Goal: Transaction & Acquisition: Book appointment/travel/reservation

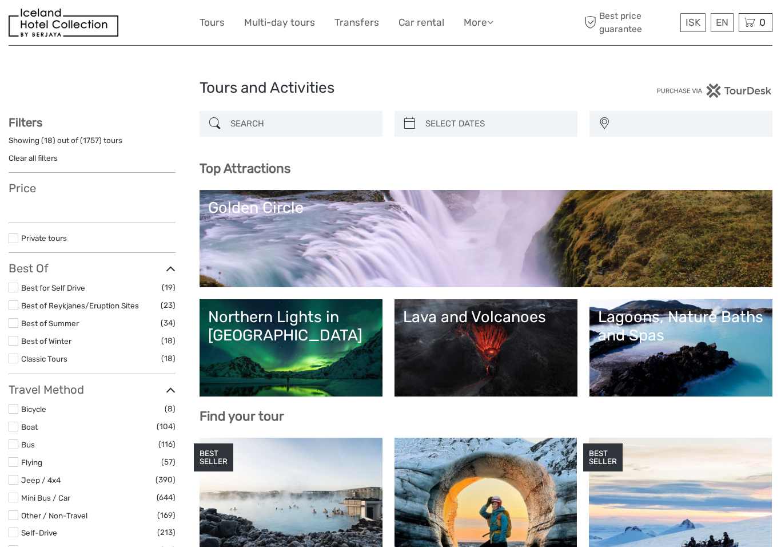
select select
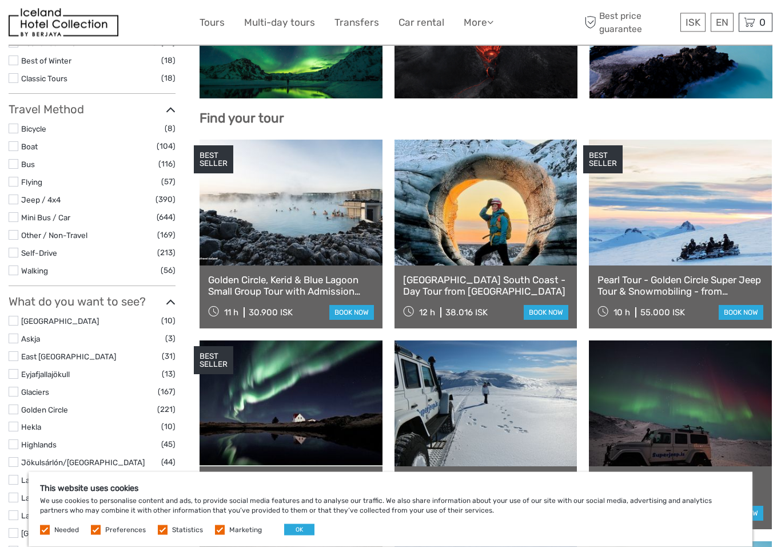
scroll to position [298, 0]
click at [0, 0] on link "$" at bounding box center [0, 0] width 0 height 0
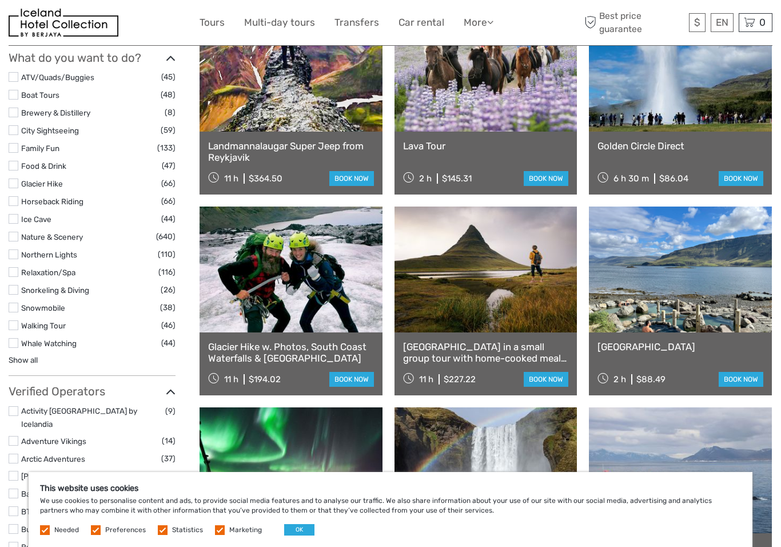
scroll to position [1029, 0]
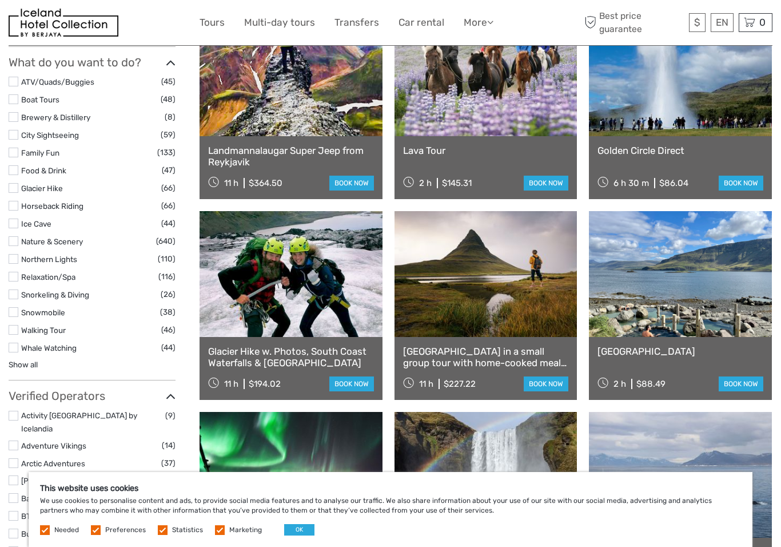
click at [58, 325] on link "Walking Tour" at bounding box center [43, 329] width 45 height 9
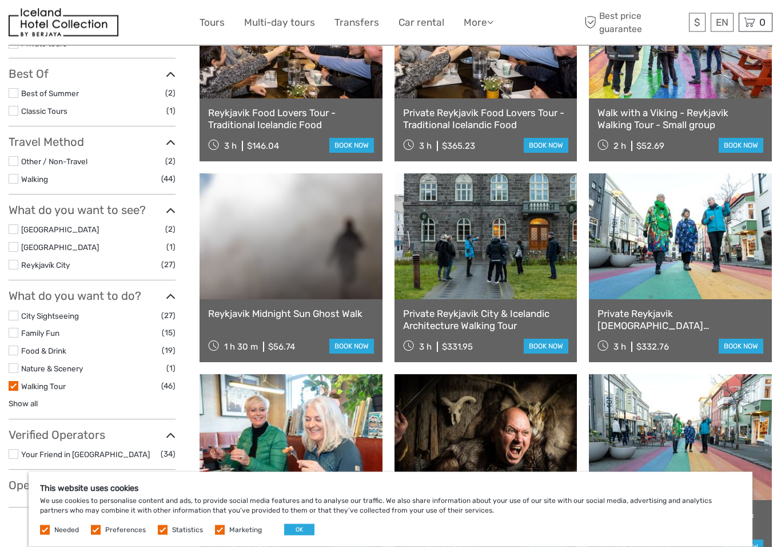
scroll to position [213, 0]
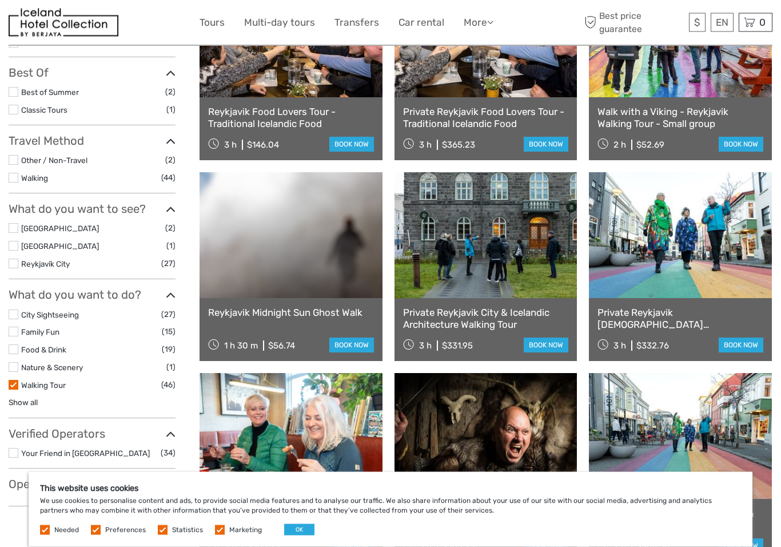
click at [308, 309] on link "Reykjavik Midnight Sun Ghost Walk" at bounding box center [291, 312] width 166 height 11
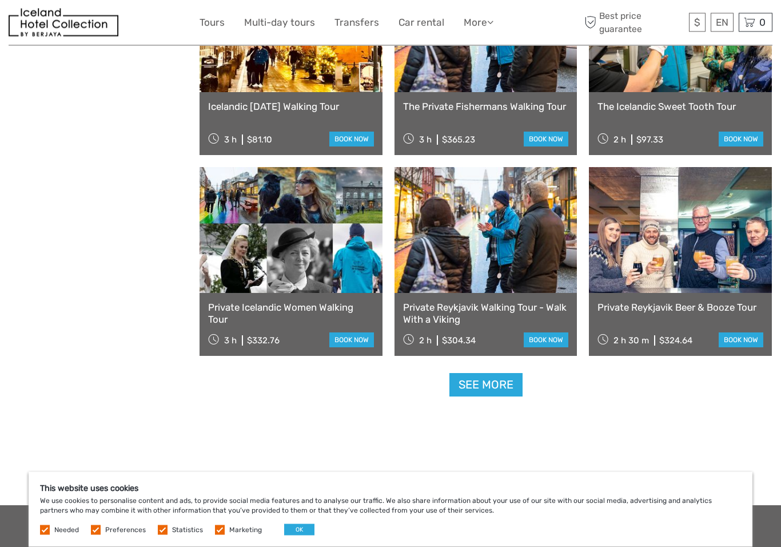
scroll to position [1021, 0]
click at [489, 380] on link "See more" at bounding box center [485, 384] width 73 height 23
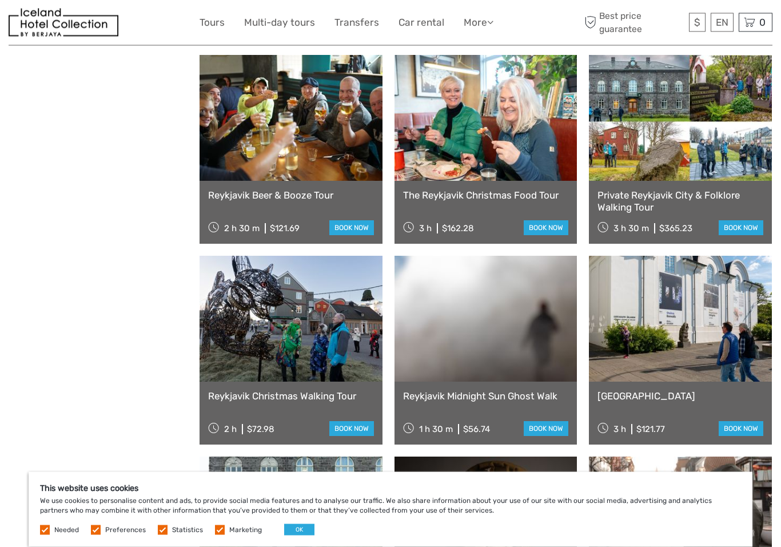
scroll to position [1936, 0]
click at [306, 190] on link "Reykjavik Beer & Booze Tour" at bounding box center [291, 194] width 166 height 11
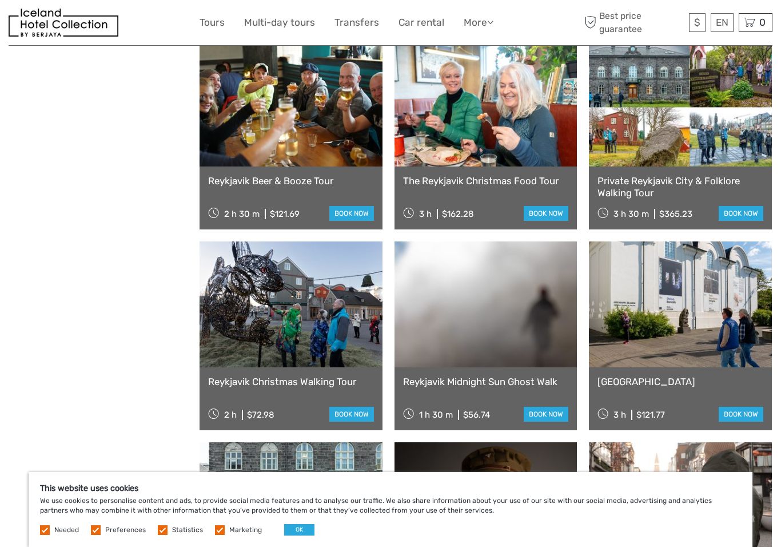
click at [521, 364] on link at bounding box center [485, 304] width 183 height 126
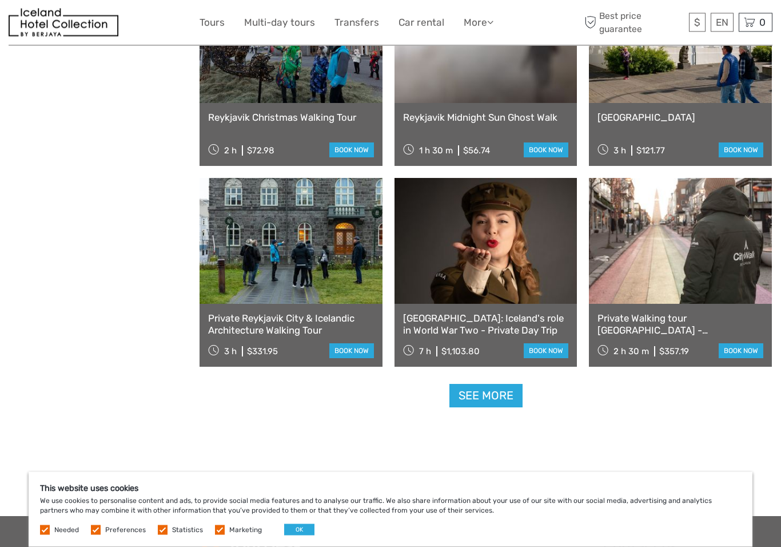
scroll to position [2214, 0]
click at [488, 390] on link "See more" at bounding box center [485, 395] width 73 height 23
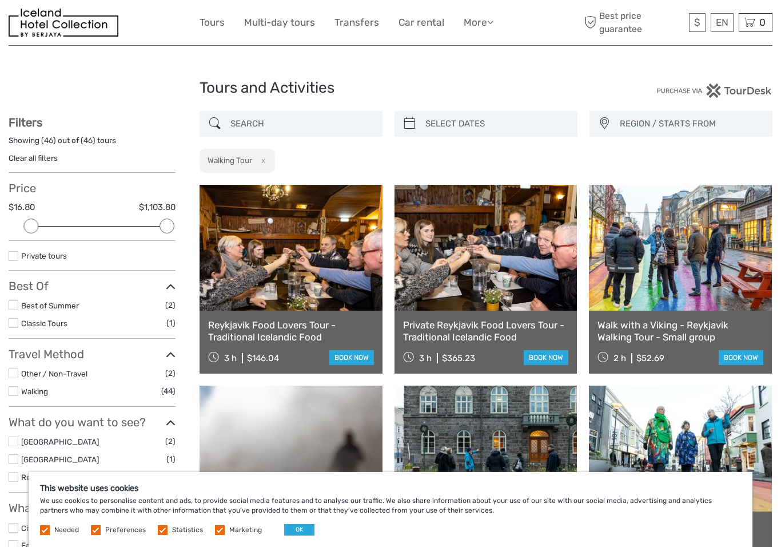
scroll to position [2229, 0]
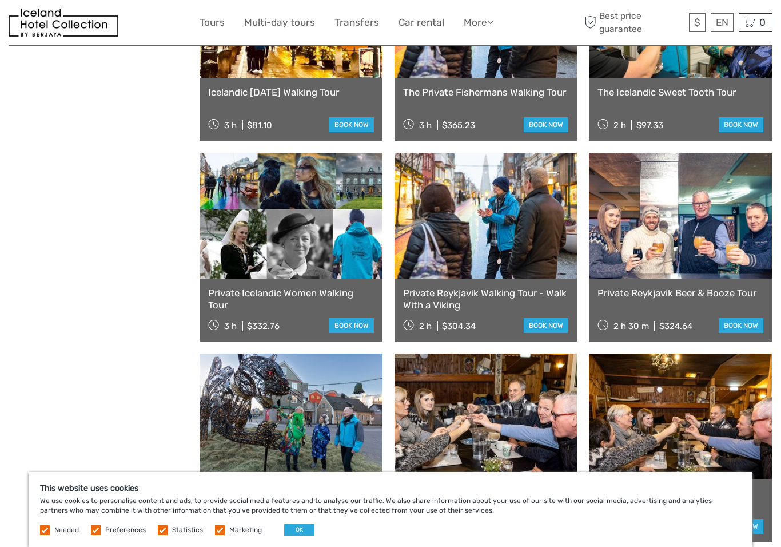
scroll to position [93, 0]
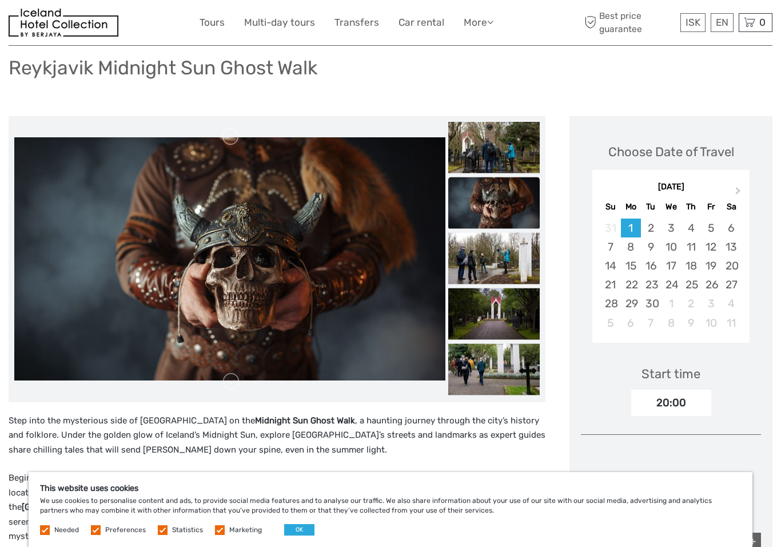
scroll to position [74, 0]
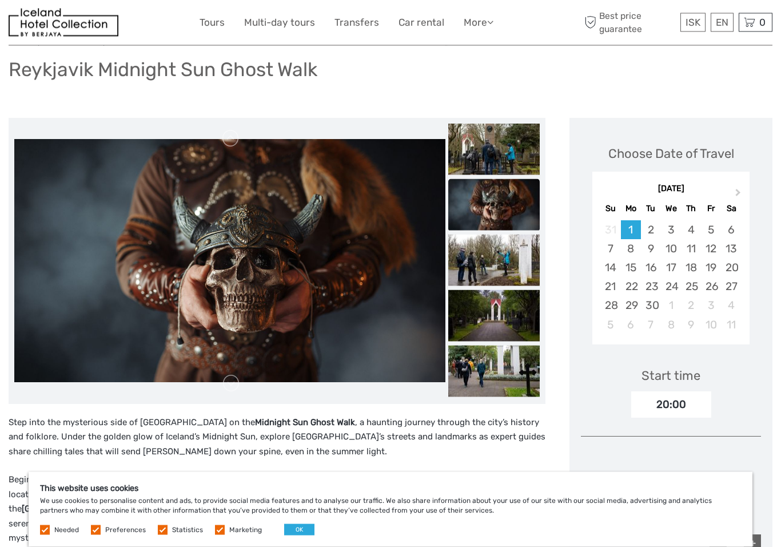
click at [738, 192] on span "Next Month" at bounding box center [738, 195] width 0 height 17
click at [740, 190] on button "Next Month" at bounding box center [739, 195] width 18 height 18
click at [739, 190] on div "August 2026" at bounding box center [670, 189] width 157 height 12
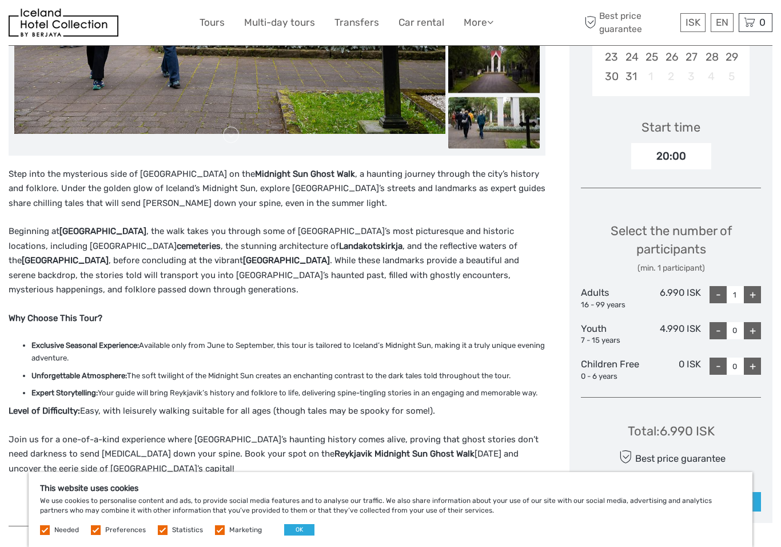
scroll to position [0, 0]
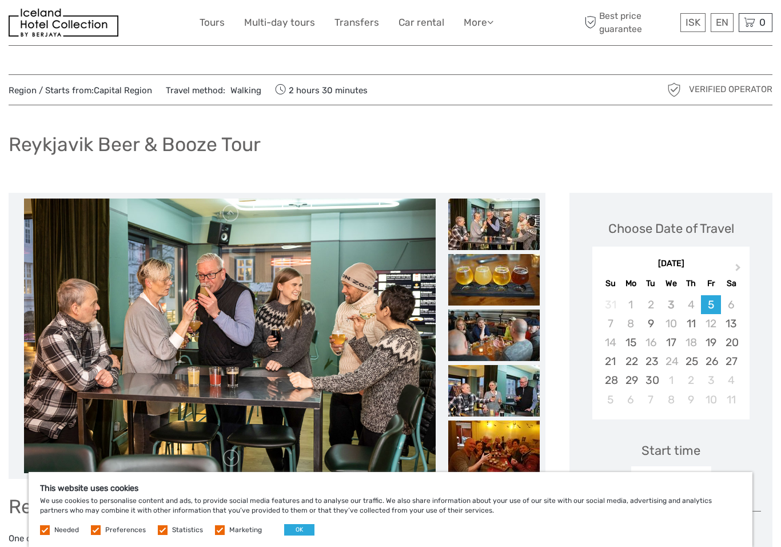
click at [0, 0] on link "$" at bounding box center [0, 0] width 0 height 0
click at [771, 409] on div "Choose Date of Travel Next Month [DATE] Su Mo Tu We Th Fr Sa 31 1 2 3 4 5 6 7 8…" at bounding box center [670, 490] width 203 height 595
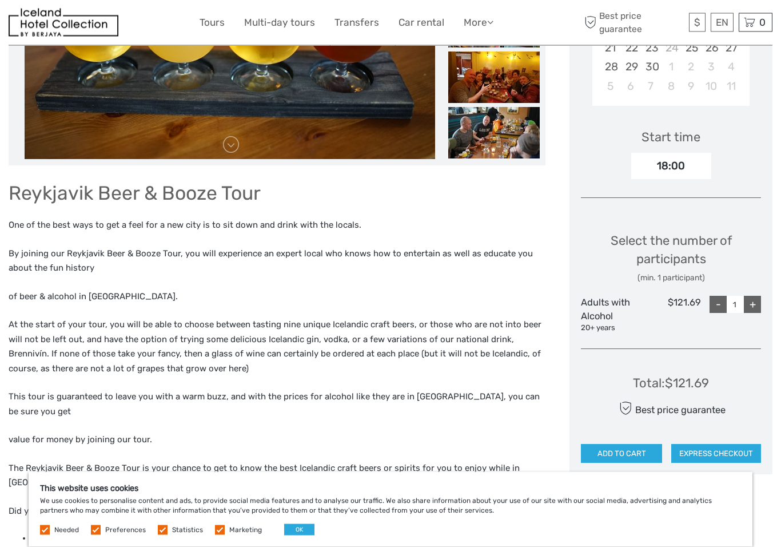
scroll to position [313, 0]
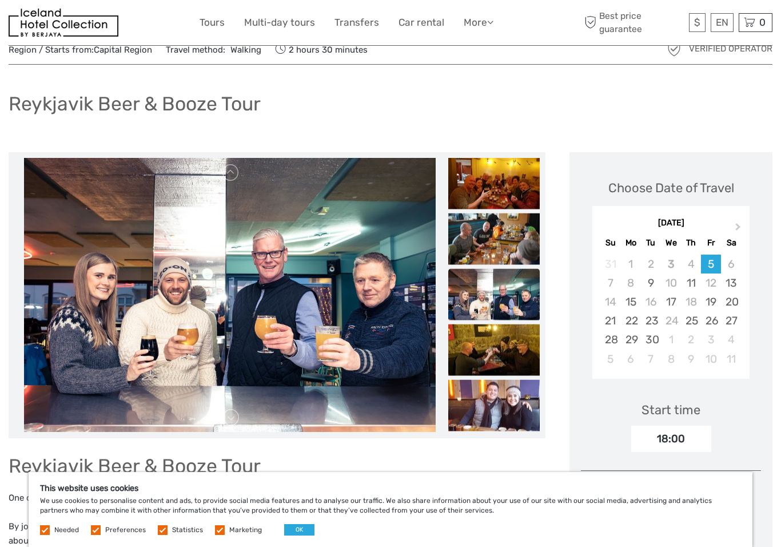
scroll to position [0, 0]
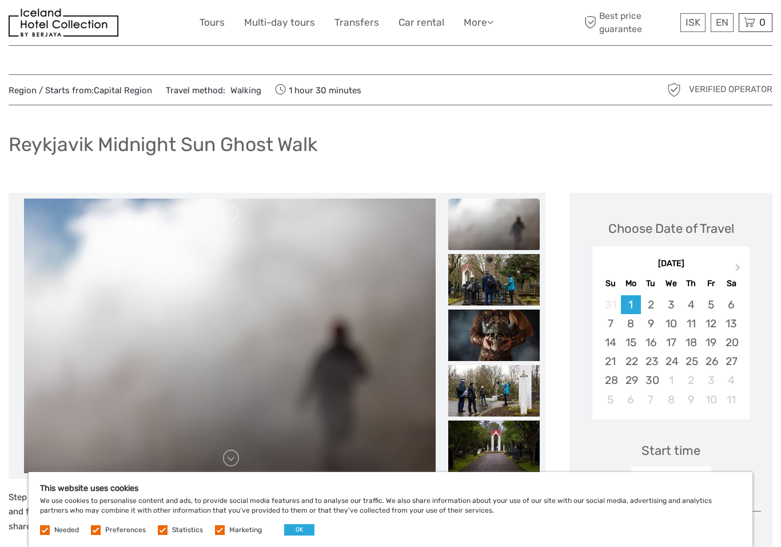
click at [743, 272] on button "Next Month" at bounding box center [739, 270] width 18 height 18
click at [742, 265] on button "Next Month" at bounding box center [739, 270] width 18 height 18
click at [742, 264] on div "August 2026" at bounding box center [670, 264] width 157 height 12
click at [740, 266] on div "August 2026" at bounding box center [670, 264] width 157 height 12
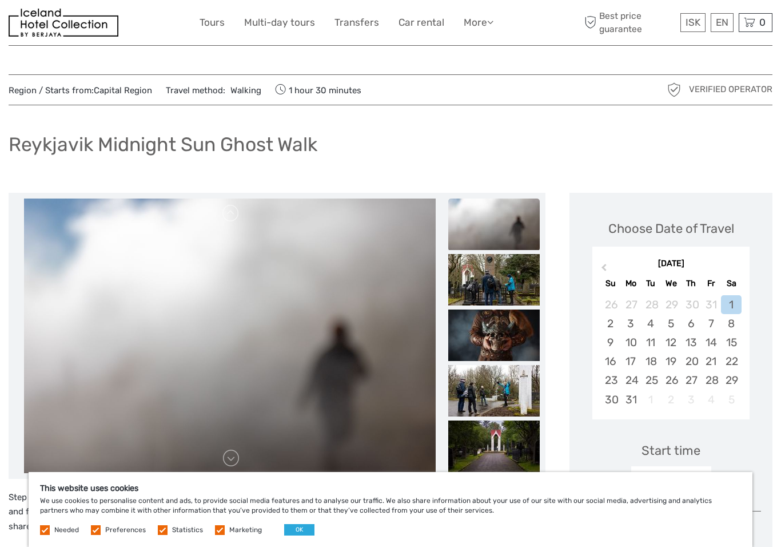
click at [739, 265] on div "August 2026" at bounding box center [670, 264] width 157 height 12
